Goal: Task Accomplishment & Management: Complete application form

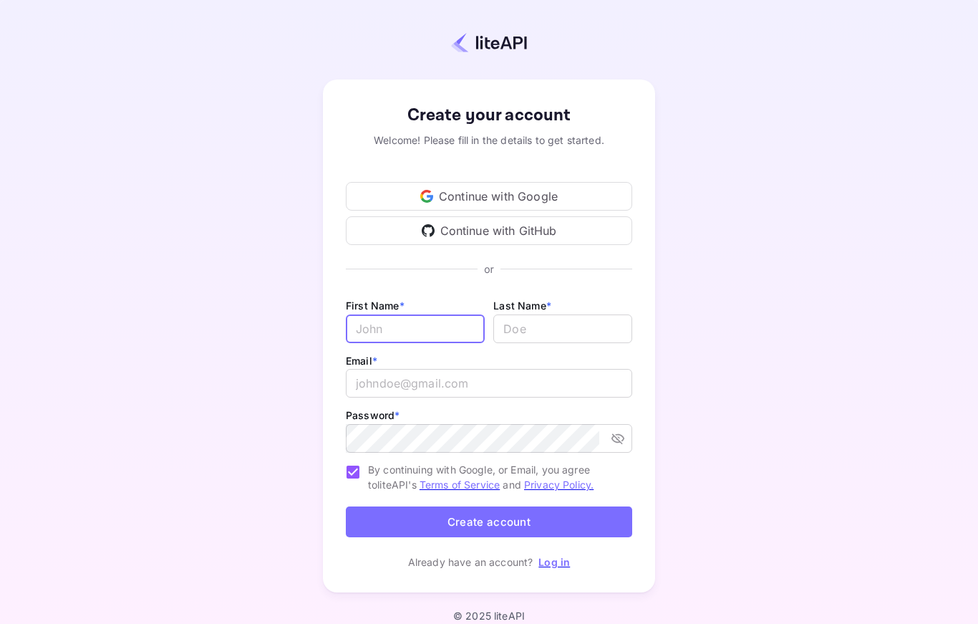
click at [448, 320] on input "Email *" at bounding box center [415, 328] width 139 height 29
type input "[PERSON_NAME]"
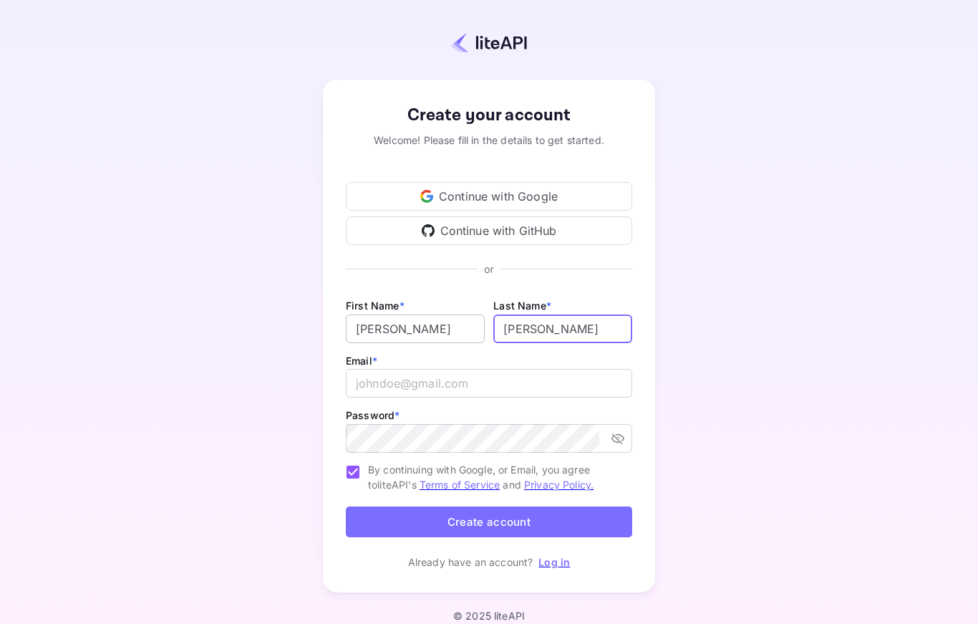
type input "[PERSON_NAME]"
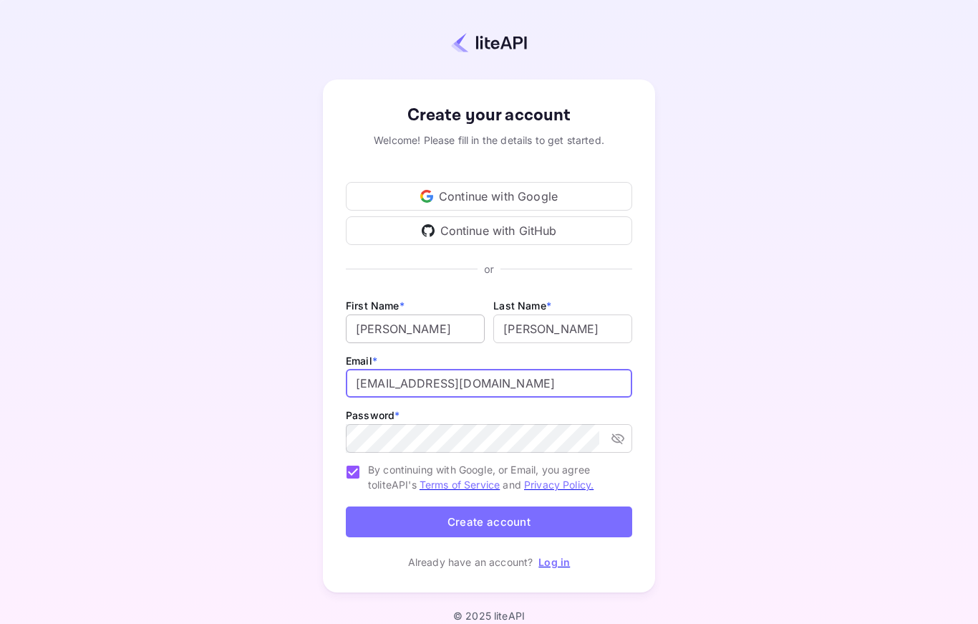
type input "[EMAIL_ADDRESS][DOMAIN_NAME]"
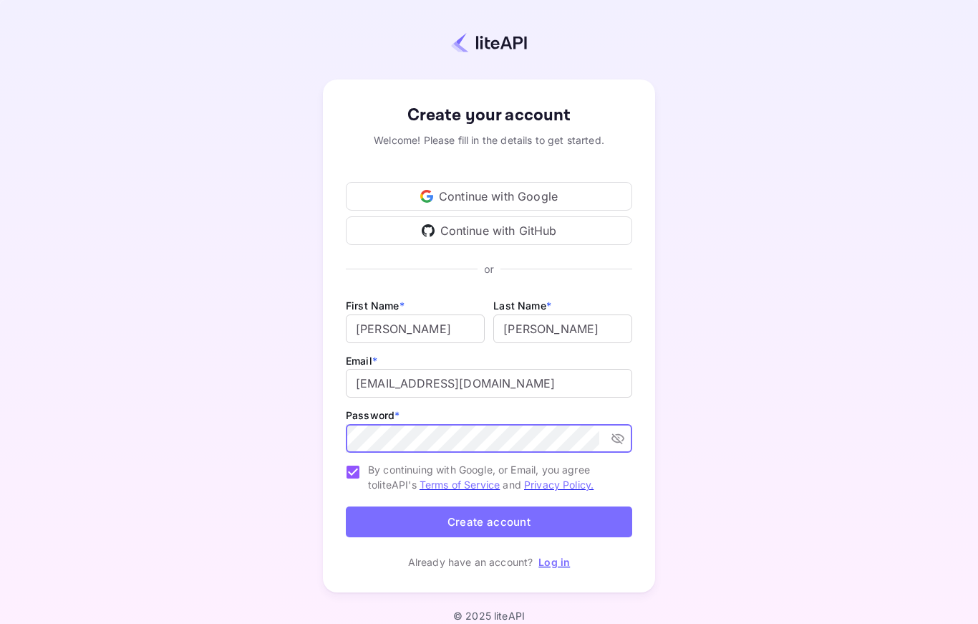
click at [584, 526] on button "Create account" at bounding box center [489, 521] width 286 height 31
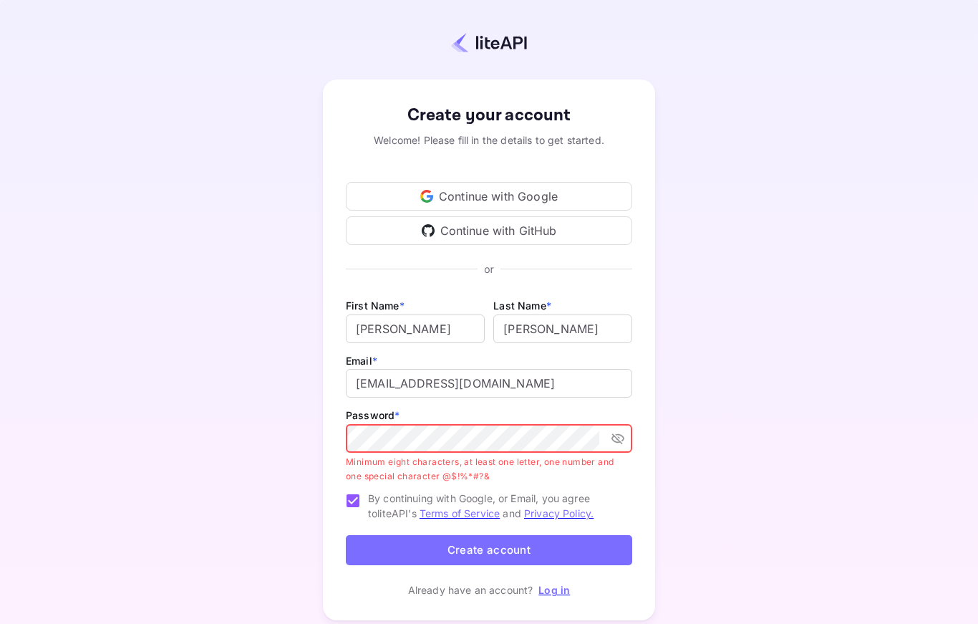
click at [617, 435] on icon "toggle password visibility" at bounding box center [618, 438] width 13 height 11
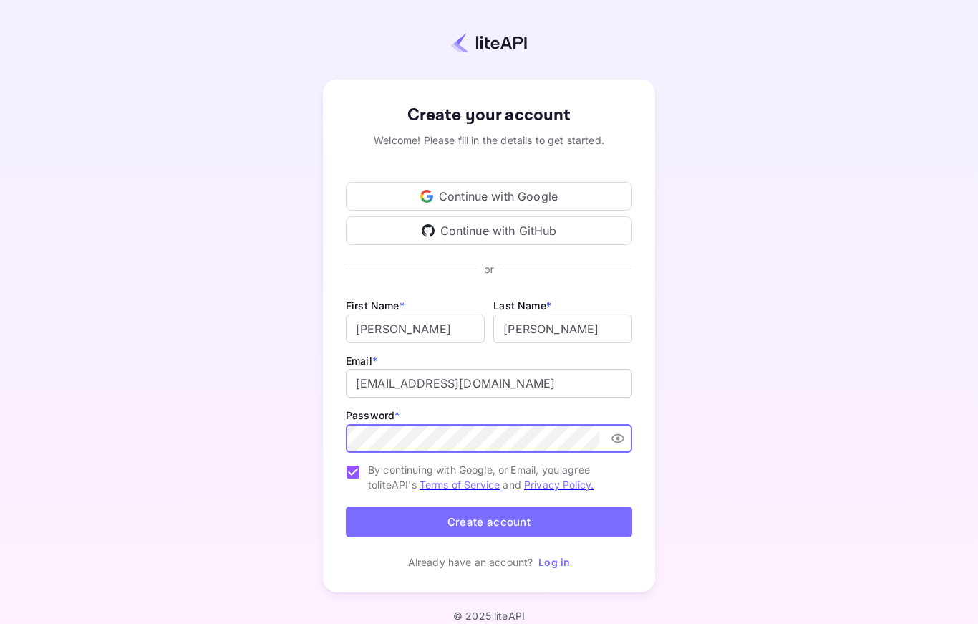
click at [555, 516] on button "Create account" at bounding box center [489, 521] width 286 height 31
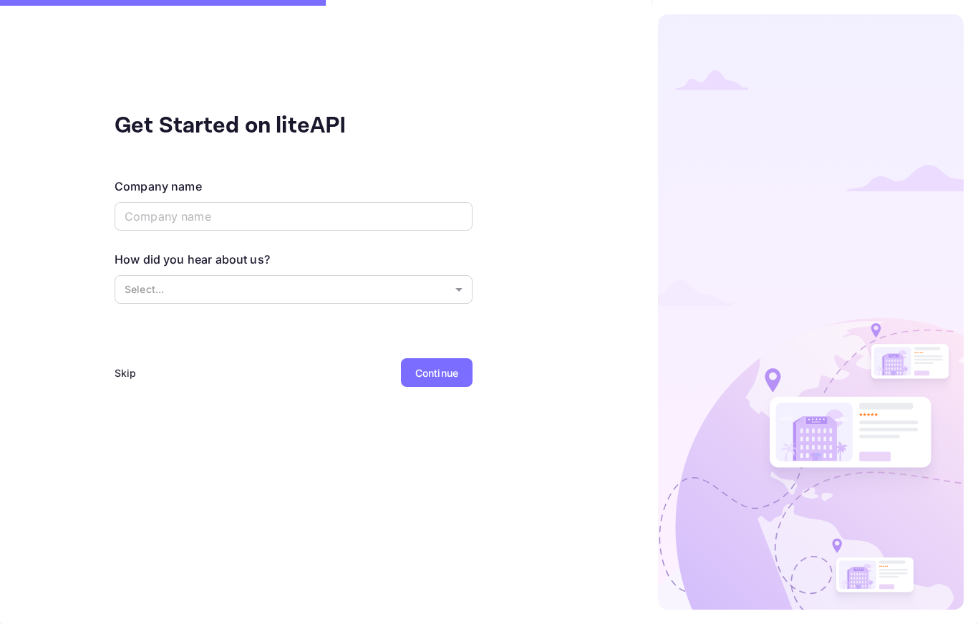
click at [124, 375] on div "Skip" at bounding box center [126, 372] width 22 height 15
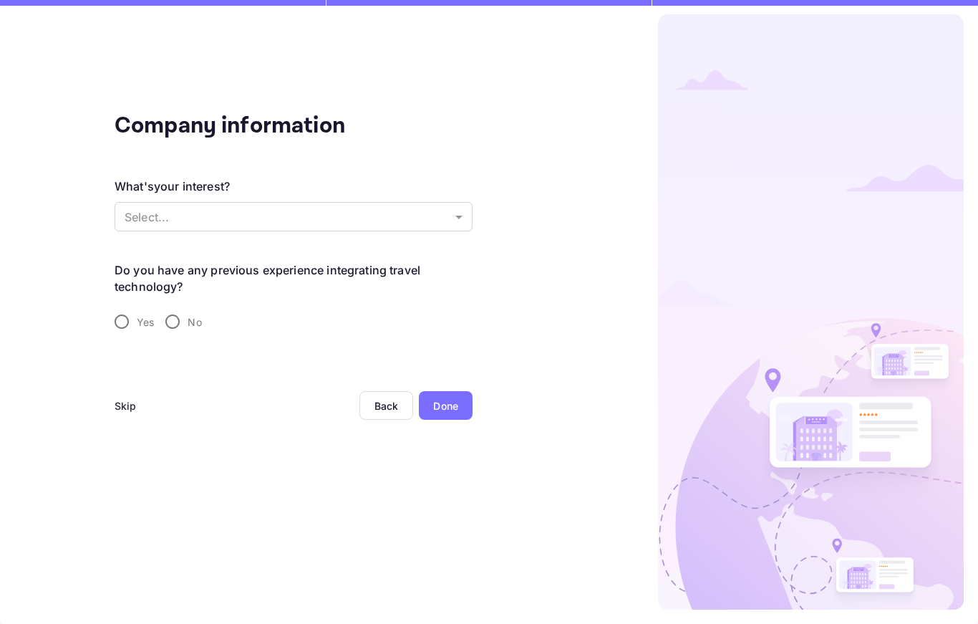
click at [127, 413] on div "Skip" at bounding box center [126, 405] width 22 height 15
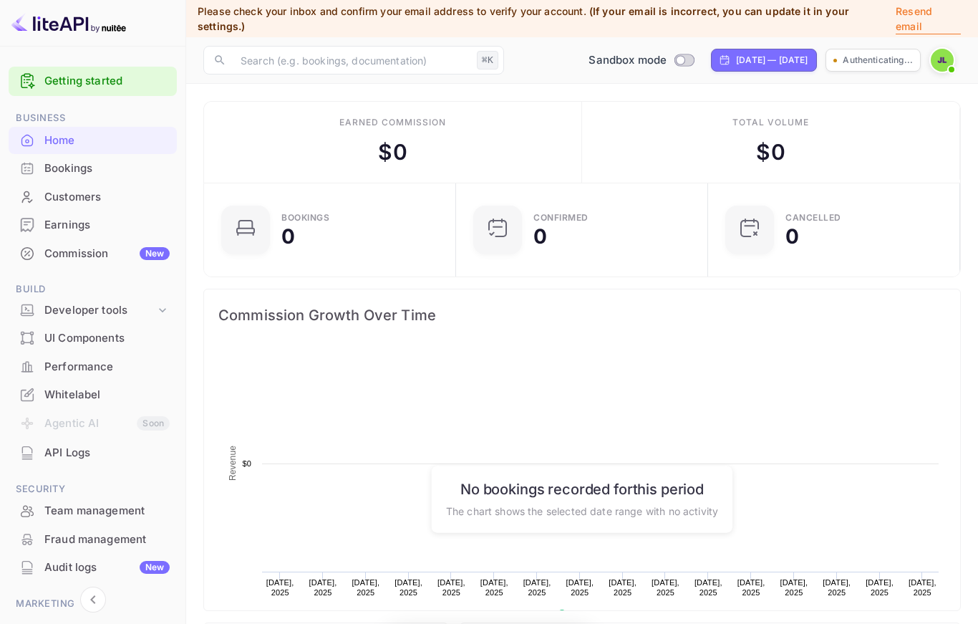
scroll to position [233, 244]
